Goal: Contribute content: Contribute content

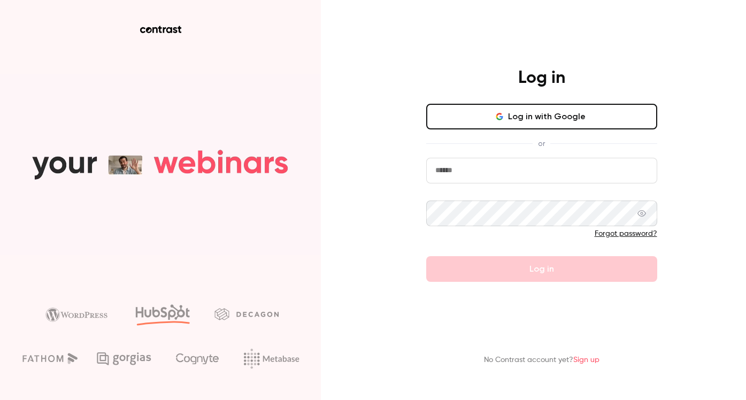
click at [558, 127] on button "Log in with Google" at bounding box center [541, 117] width 231 height 26
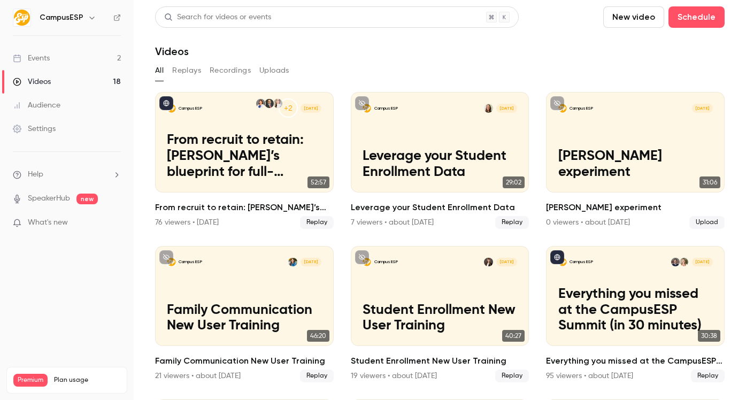
click at [57, 80] on link "Videos 18" at bounding box center [67, 82] width 134 height 24
click at [85, 215] on ul "Help SpeakerHub new What's new" at bounding box center [67, 200] width 134 height 96
click at [84, 221] on p "What's new" at bounding box center [58, 222] width 91 height 11
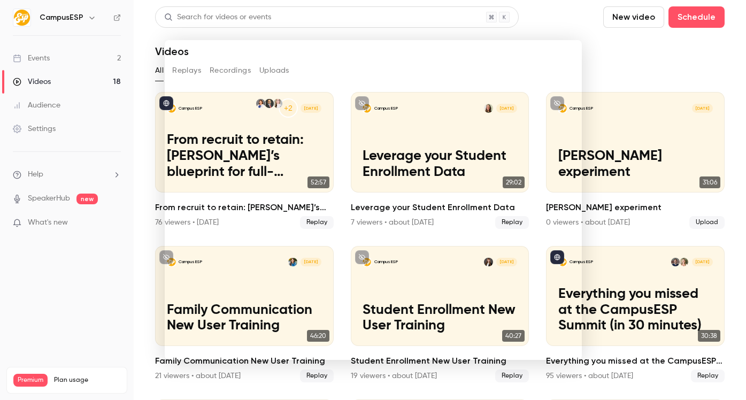
click at [109, 261] on div at bounding box center [373, 200] width 746 height 400
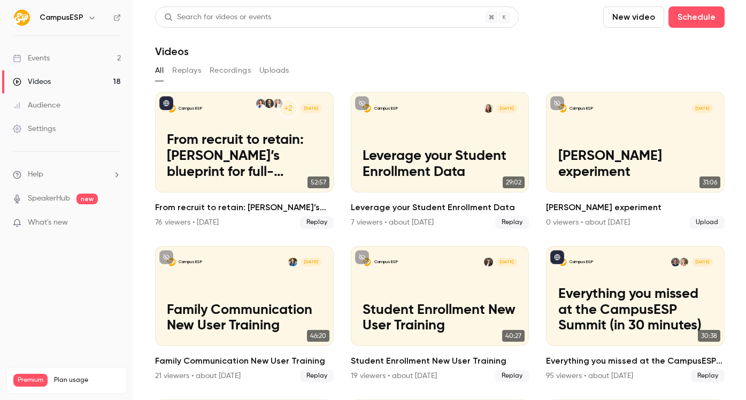
click at [67, 86] on link "Videos 18" at bounding box center [67, 82] width 134 height 24
click at [642, 14] on button "New video" at bounding box center [633, 16] width 61 height 21
click at [620, 53] on li "Record" at bounding box center [657, 47] width 116 height 28
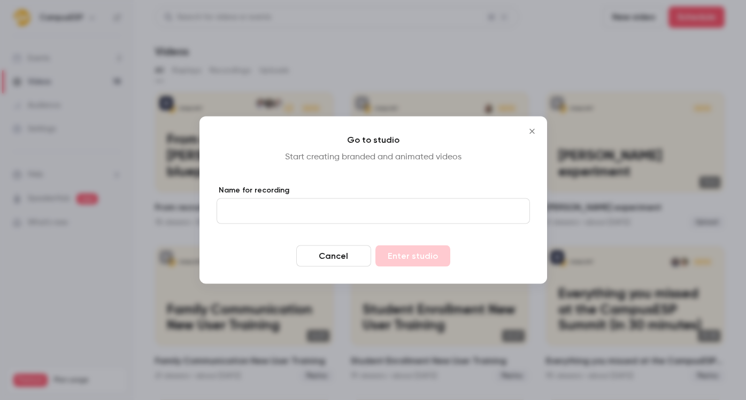
drag, startPoint x: 288, startPoint y: 226, endPoint x: 289, endPoint y: 212, distance: 14.5
click at [288, 226] on form "Name for recording Cancel Enter studio" at bounding box center [373, 226] width 313 height 82
click at [290, 210] on input "Name for recording" at bounding box center [373, 211] width 313 height 26
type input "*"
type input "**********"
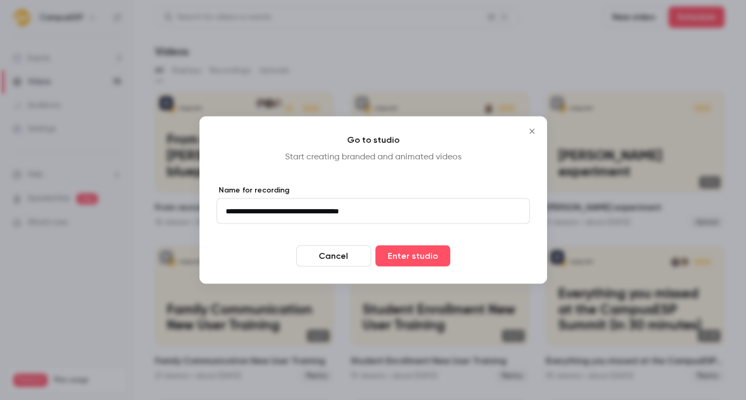
click at [406, 274] on div "**********" at bounding box center [374, 200] width 348 height 167
click at [407, 262] on button "Enter studio" at bounding box center [413, 256] width 75 height 21
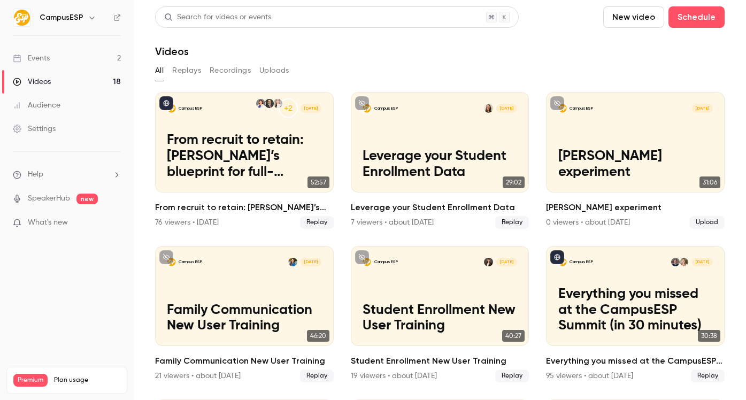
click at [194, 70] on button "Replays" at bounding box center [186, 70] width 29 height 17
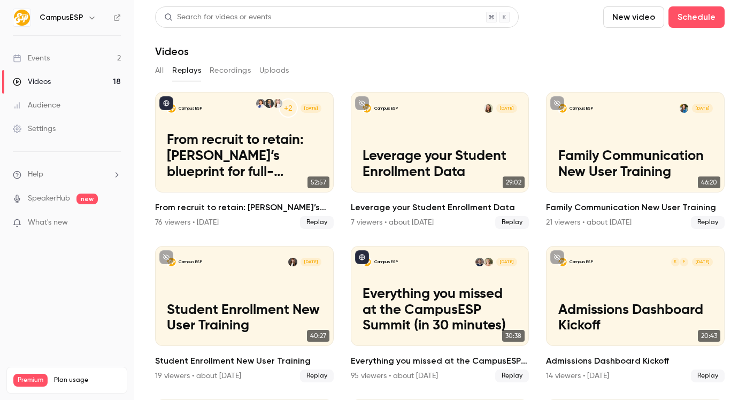
click at [162, 68] on button "All" at bounding box center [159, 70] width 9 height 17
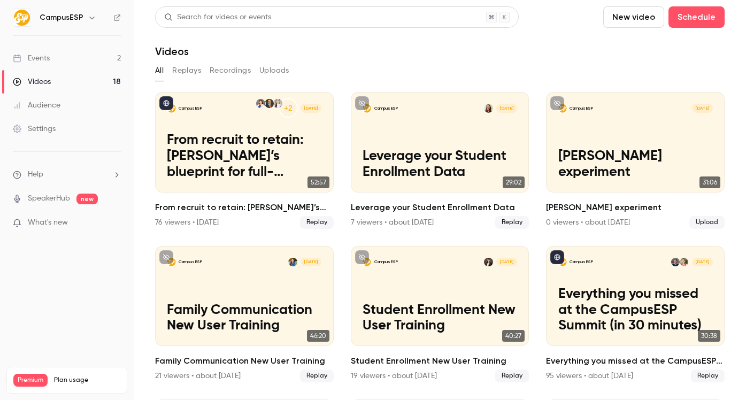
click at [267, 69] on button "Uploads" at bounding box center [274, 70] width 30 height 17
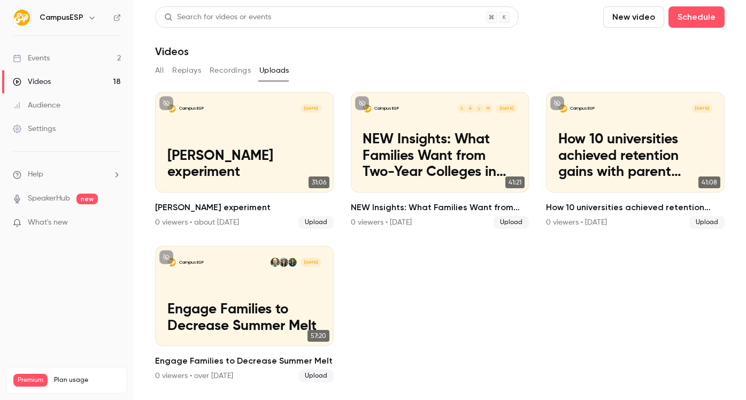
click at [216, 68] on button "Recordings" at bounding box center [230, 70] width 41 height 17
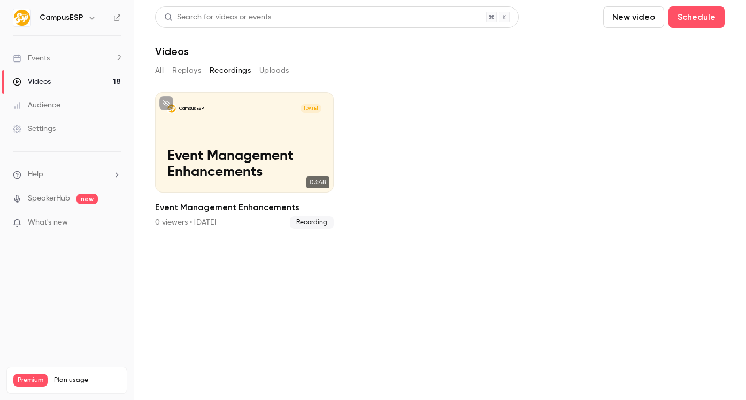
click at [179, 73] on button "Replays" at bounding box center [186, 70] width 29 height 17
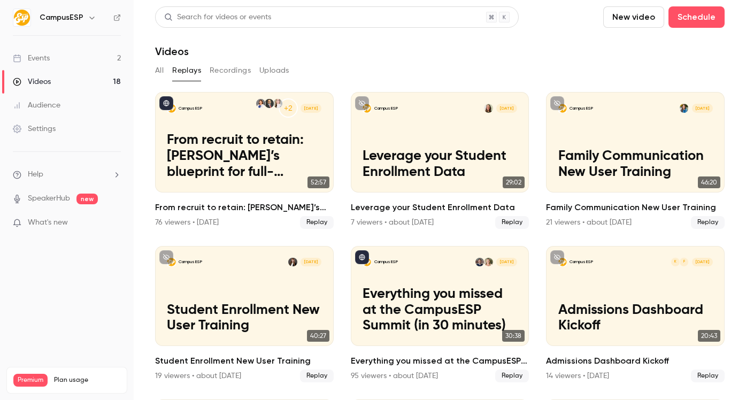
click at [159, 69] on button "All" at bounding box center [159, 70] width 9 height 17
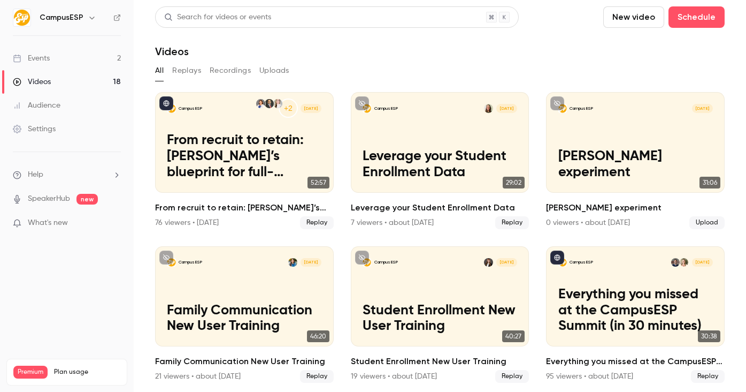
click at [425, 36] on header "Search for videos or events New video Schedule Videos" at bounding box center [440, 31] width 570 height 51
